Goal: Information Seeking & Learning: Find specific fact

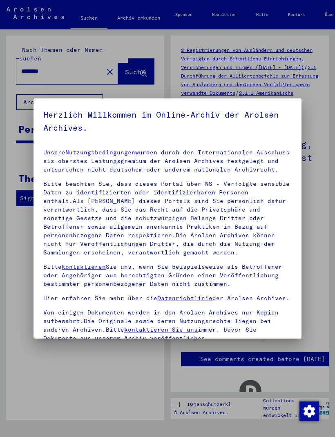
scroll to position [0, 0]
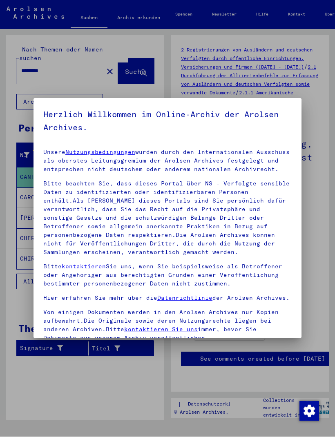
click at [257, 51] on div at bounding box center [167, 218] width 335 height 437
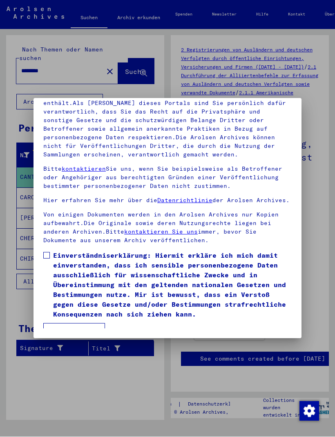
scroll to position [108, 0]
click at [45, 251] on label "Einverständniserklärung: Hiermit erkläre ich mich damit einverstanden, dass ich…" at bounding box center [167, 285] width 249 height 69
click at [76, 325] on button "Ich stimme zu" at bounding box center [74, 332] width 62 height 16
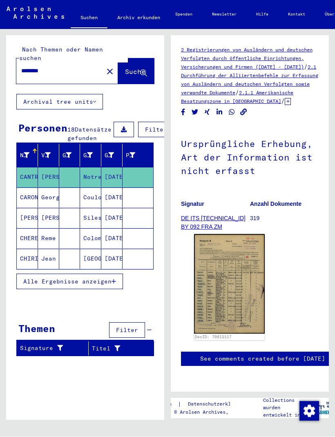
click at [105, 67] on mat-icon "close" at bounding box center [110, 72] width 10 height 10
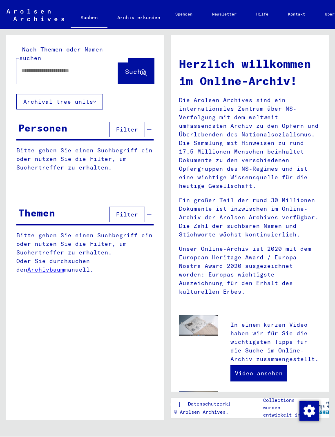
click at [132, 211] on span "Filter" at bounding box center [127, 214] width 22 height 7
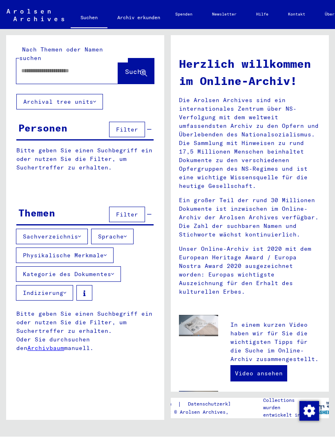
click at [90, 67] on input "text" at bounding box center [57, 71] width 72 height 9
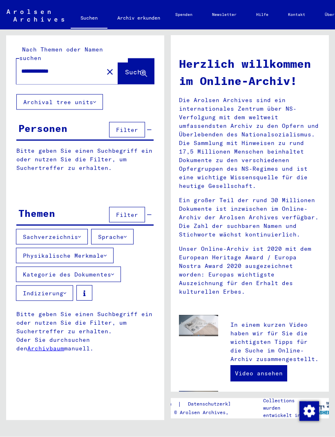
type input "**********"
click at [139, 68] on span "Suche" at bounding box center [135, 72] width 20 height 8
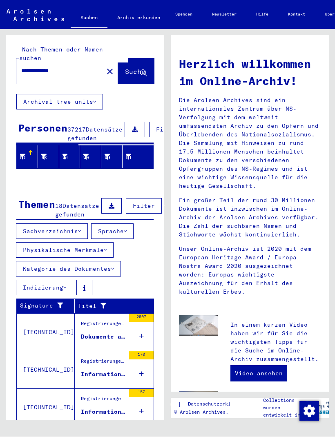
click at [156, 126] on span "Filter" at bounding box center [167, 129] width 22 height 7
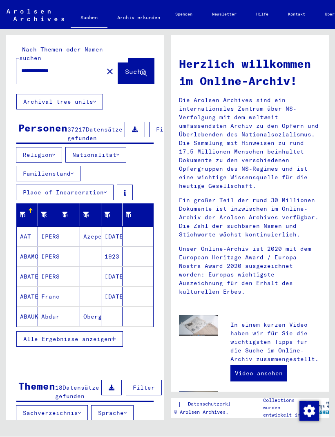
click at [125, 159] on button "Nationalität" at bounding box center [95, 156] width 61 height 16
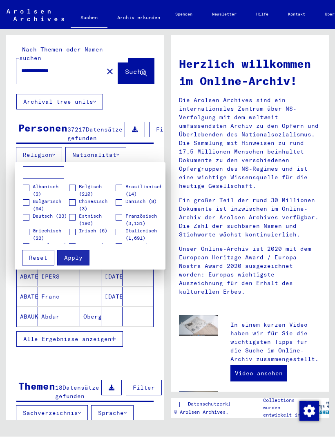
click at [122, 215] on span at bounding box center [119, 218] width 7 height 7
click at [83, 260] on button "Apply" at bounding box center [73, 259] width 32 height 16
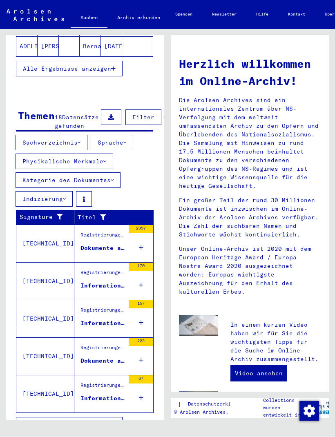
scroll to position [270, 0]
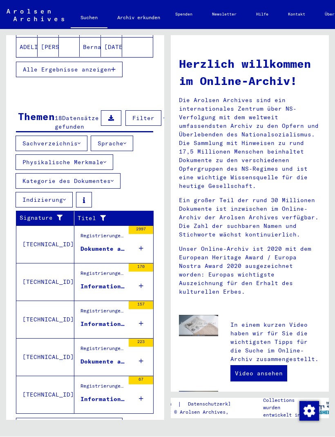
click at [79, 429] on button "Alle Ergebnisse anzeigen" at bounding box center [69, 427] width 107 height 16
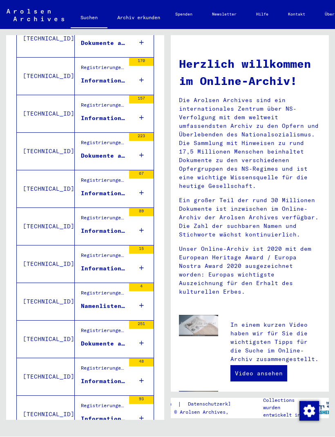
scroll to position [329, 0]
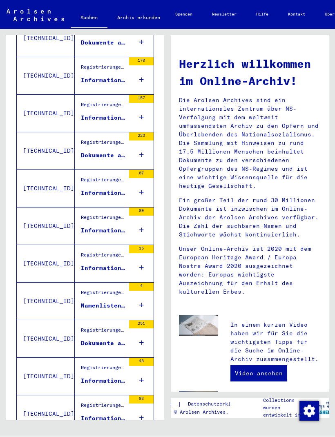
click at [96, 339] on div "Registrierungen von Ausländern und deutschen Verfolgten durch öffentliche Einri…" at bounding box center [103, 332] width 44 height 11
